Goal: Navigation & Orientation: Find specific page/section

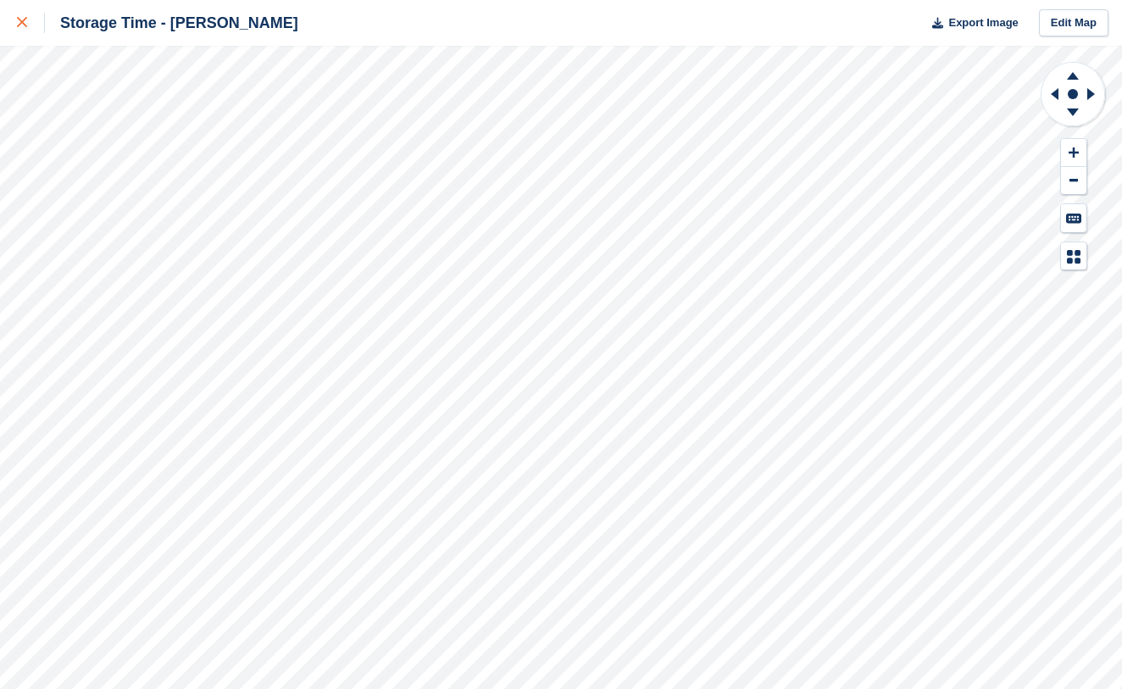
click at [23, 31] on div at bounding box center [31, 23] width 28 height 20
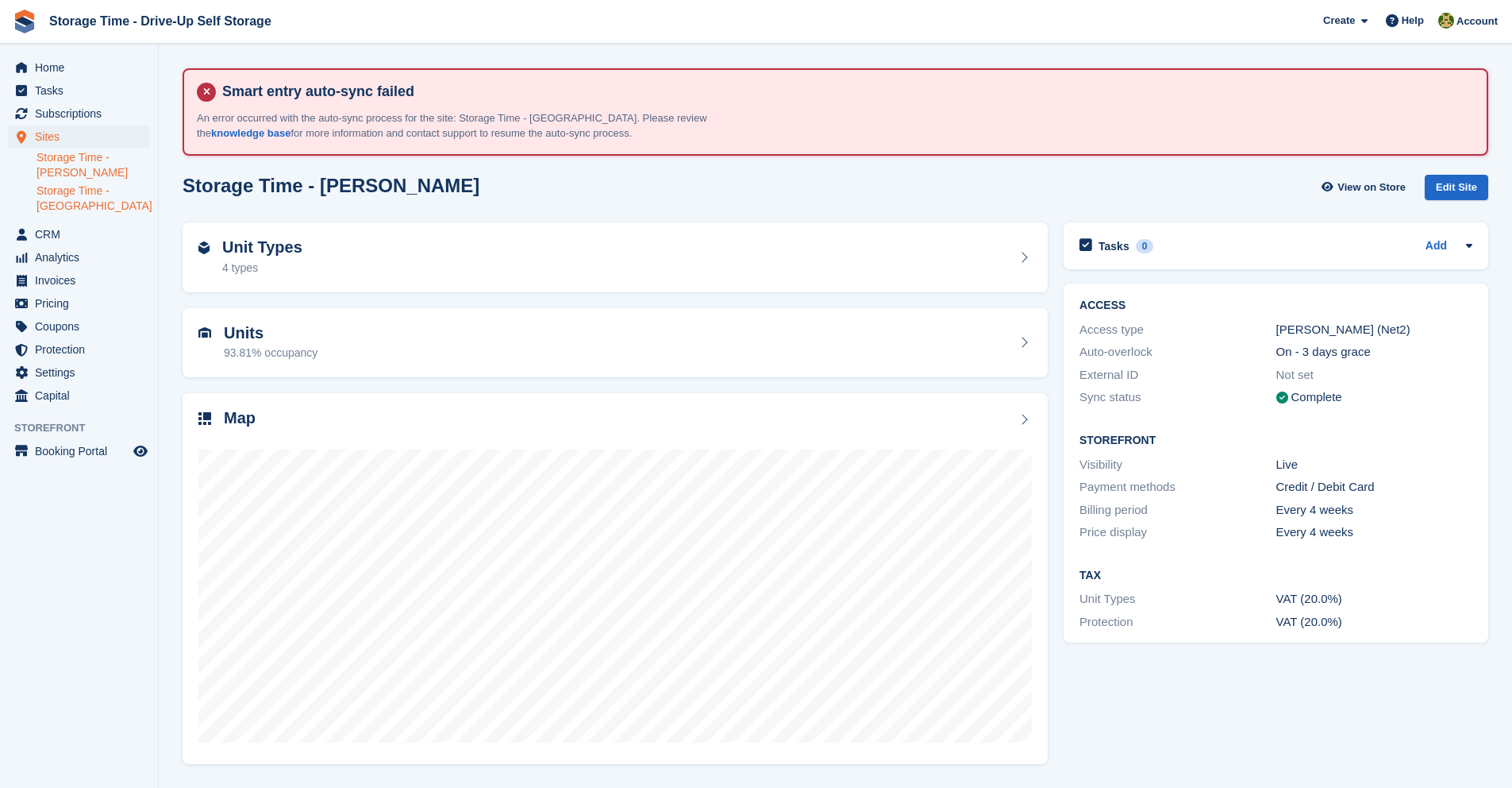
click at [91, 194] on link "Storage Time - [GEOGRAPHIC_DATA]" at bounding box center [93, 199] width 113 height 30
